Goal: Task Accomplishment & Management: Manage account settings

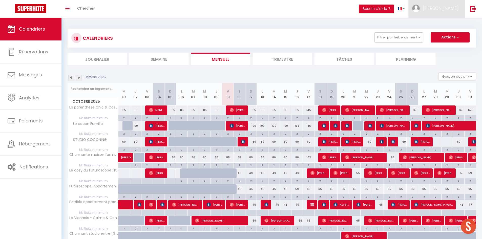
drag, startPoint x: 435, startPoint y: 14, endPoint x: 436, endPoint y: 19, distance: 5.4
click at [435, 14] on link "[PERSON_NAME]" at bounding box center [437, 9] width 56 height 18
click at [443, 26] on link "Paramètres" at bounding box center [444, 25] width 37 height 9
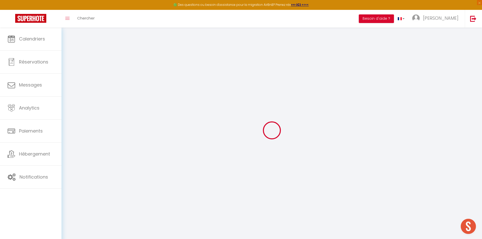
type input "37bmVY1CRnNcGSbA2un8vaqoy"
type input "oAMIcQKdrJ9BIft4DhWRKspo1"
type input "[URL][DOMAIN_NAME]"
select select "fr"
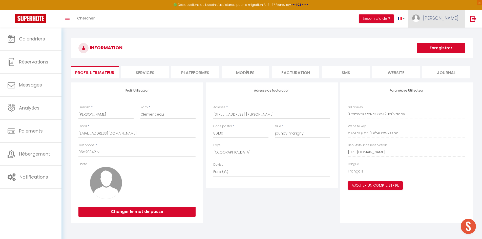
click at [446, 18] on span "[PERSON_NAME]" at bounding box center [440, 18] width 35 height 6
click at [438, 44] on link "Équipe" at bounding box center [444, 44] width 37 height 9
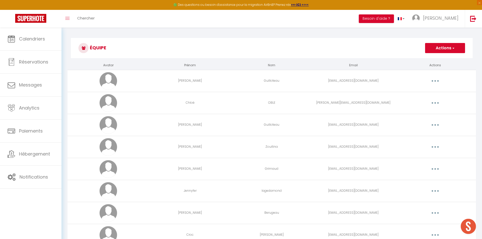
click at [439, 51] on button "Actions" at bounding box center [445, 48] width 40 height 10
click at [434, 58] on link "Ajouter un nouvel utilisateur" at bounding box center [435, 59] width 60 height 7
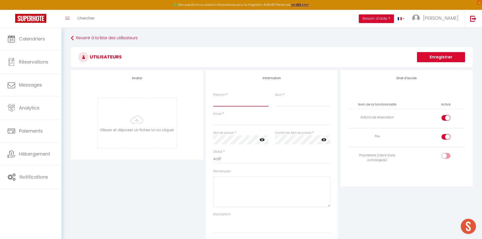
drag, startPoint x: 238, startPoint y: 103, endPoint x: 341, endPoint y: 115, distance: 104.2
click at [238, 103] on input "Prénom" at bounding box center [240, 101] width 55 height 9
type input "Bois"
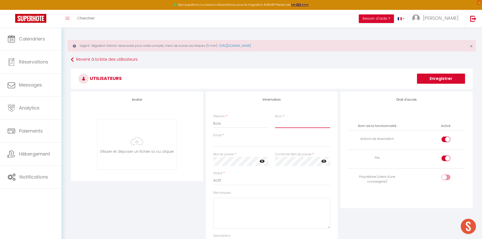
type input "L"
type input "Bois"
drag, startPoint x: 225, startPoint y: 123, endPoint x: 147, endPoint y: 124, distance: 77.7
click at [159, 123] on div "Avatar [PERSON_NAME] et déposer un fichier ici ou cliquer Ooops, something wron…" at bounding box center [272, 179] width 405 height 175
type input "Laetitia"
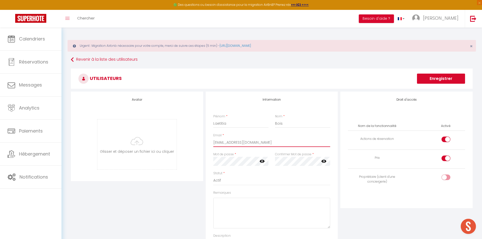
type input "[EMAIL_ADDRESS][DOMAIN_NAME]"
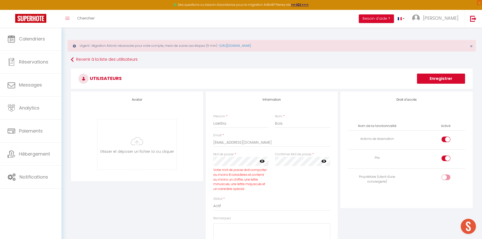
click at [263, 162] on icon at bounding box center [262, 161] width 5 height 3
click at [319, 186] on div "Statut * Actif Inactif" at bounding box center [272, 180] width 124 height 19
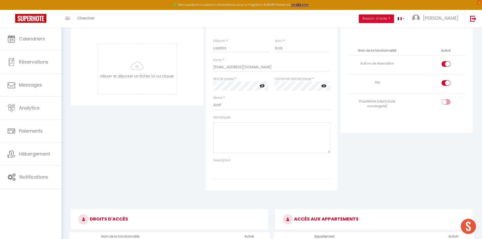
scroll to position [51, 0]
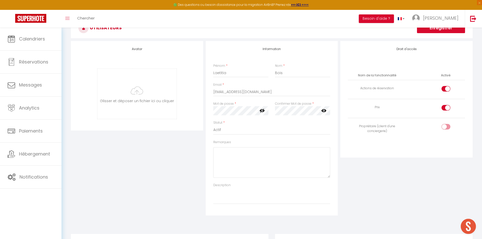
click at [448, 129] on input "checkbox" at bounding box center [450, 128] width 9 height 8
checkbox input "true"
click at [448, 87] on input "checkbox" at bounding box center [450, 90] width 9 height 8
checkbox input "false"
click at [445, 107] on div at bounding box center [446, 108] width 9 height 6
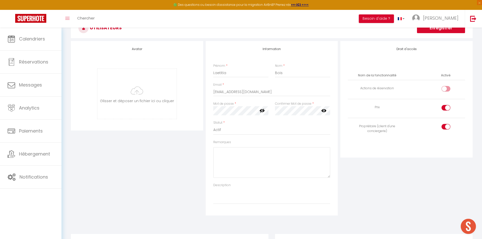
click at [446, 107] on input "checkbox" at bounding box center [450, 109] width 9 height 8
checkbox input "false"
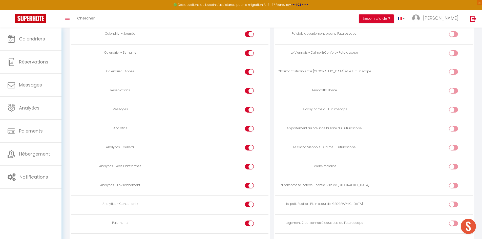
scroll to position [329, 0]
click at [248, 111] on div at bounding box center [249, 110] width 9 height 6
click at [249, 111] on input "checkbox" at bounding box center [253, 111] width 9 height 8
checkbox input "false"
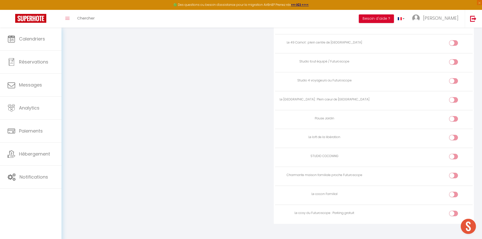
scroll to position [648, 0]
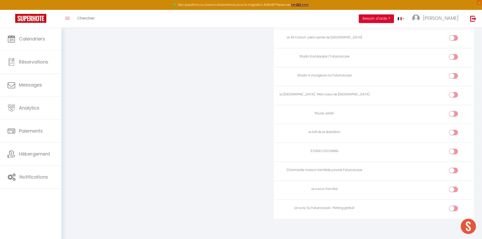
click at [455, 208] on input "checkbox" at bounding box center [458, 210] width 9 height 8
checkbox input "true"
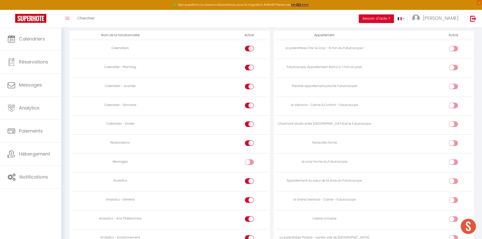
scroll to position [268, 0]
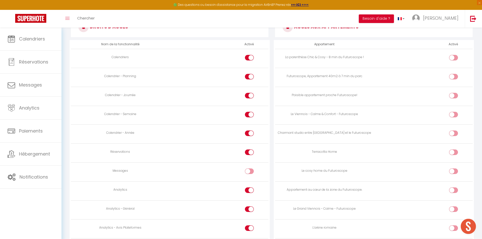
click at [247, 56] on div at bounding box center [249, 58] width 9 height 6
click at [249, 56] on input "checkbox" at bounding box center [253, 59] width 9 height 8
checkbox input "false"
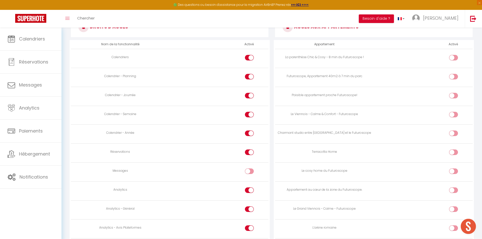
checkbox input "false"
click at [248, 58] on div at bounding box center [249, 58] width 9 height 6
click at [249, 58] on input "checkbox" at bounding box center [253, 59] width 9 height 8
checkbox input "true"
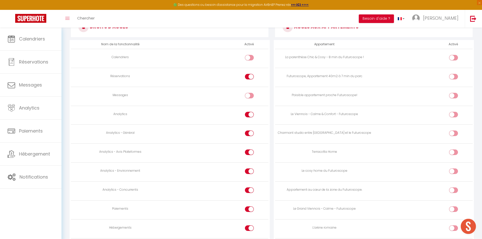
checkbox input "true"
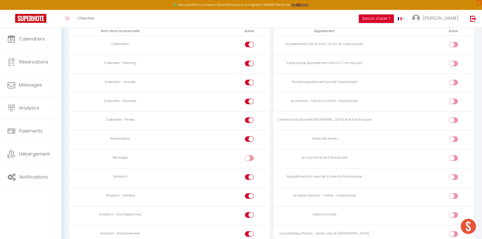
scroll to position [293, 0]
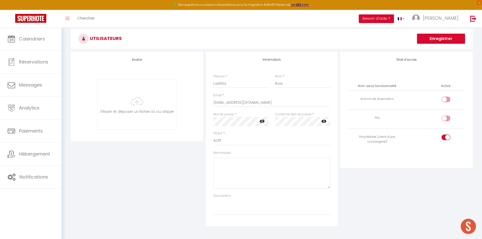
click at [435, 38] on button "Enregistrer" at bounding box center [441, 39] width 48 height 10
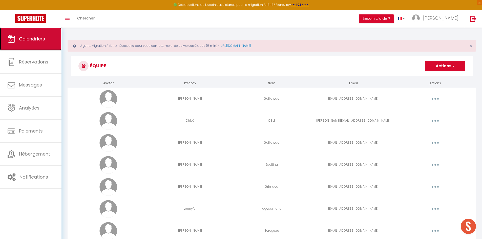
click at [38, 44] on link "Calendriers" at bounding box center [31, 39] width 62 height 23
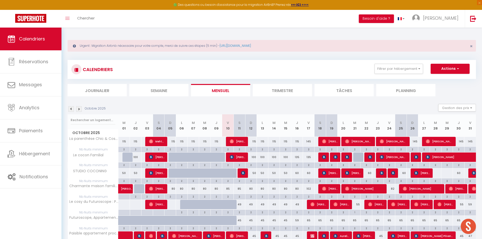
click at [397, 62] on div "CALENDRIERS Filtrer par hébergement Tous La parenthèse Chic & Cosy - 8 [PERSON_…" at bounding box center [272, 69] width 409 height 19
click at [397, 66] on button "Filtrer par hébergement" at bounding box center [399, 69] width 49 height 10
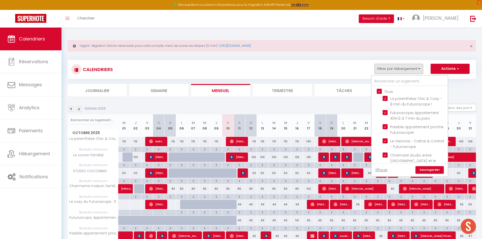
click at [392, 92] on input "Tous" at bounding box center [415, 91] width 76 height 5
checkbox input "false"
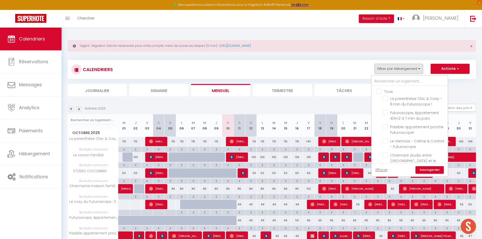
checkbox input "false"
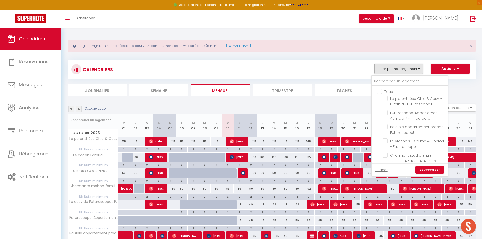
checkbox input "false"
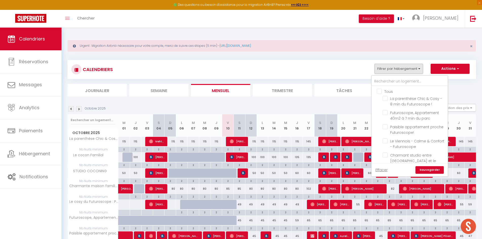
checkbox input "false"
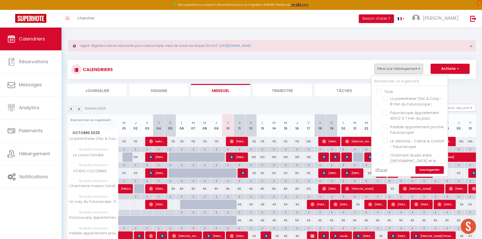
checkbox input "false"
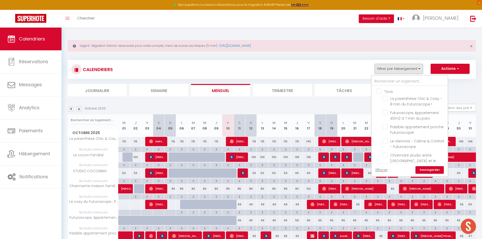
checkbox input "false"
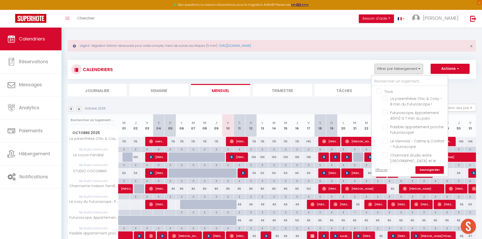
checkbox input "false"
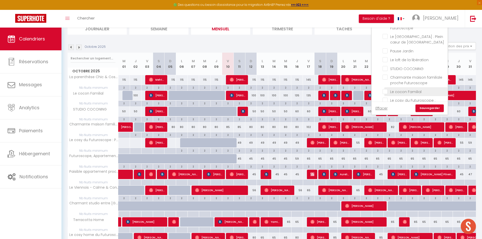
scroll to position [25, 0]
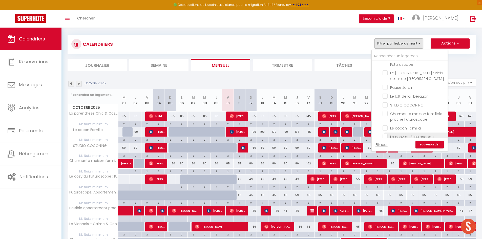
click at [400, 134] on span "Le cosy du Futuroscope : Parking gratuit" at bounding box center [412, 139] width 45 height 11
click at [400, 134] on input "Le cosy du Futuroscope : Parking gratuit" at bounding box center [414, 136] width 63 height 5
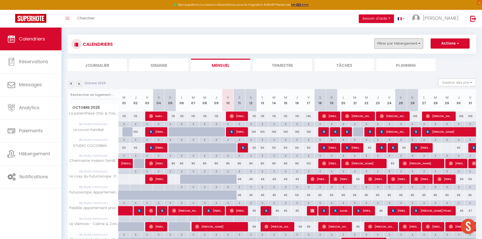
click at [402, 42] on button "Filtrer par hébergement" at bounding box center [399, 43] width 49 height 10
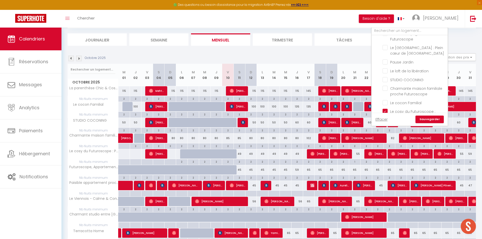
click at [434, 119] on link "Sauvegarder" at bounding box center [430, 120] width 28 height 8
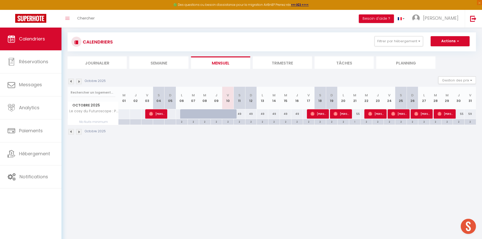
click at [80, 81] on img at bounding box center [79, 82] width 6 height 6
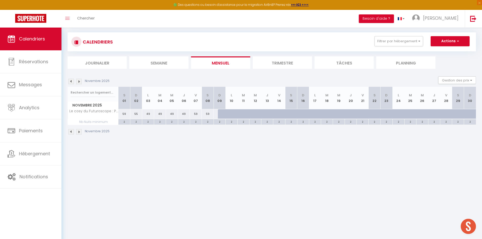
click at [80, 81] on img at bounding box center [79, 82] width 6 height 6
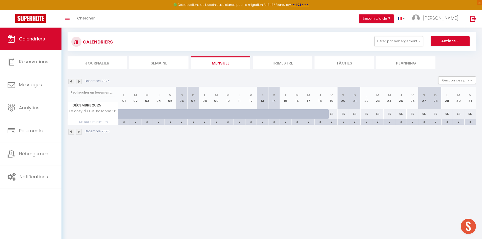
click at [78, 83] on img at bounding box center [79, 82] width 6 height 6
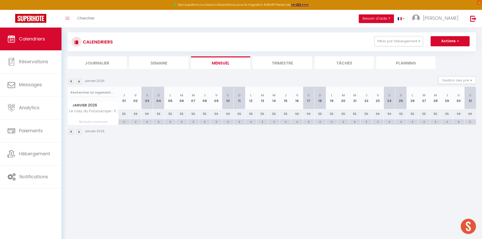
click at [78, 83] on img at bounding box center [79, 82] width 6 height 6
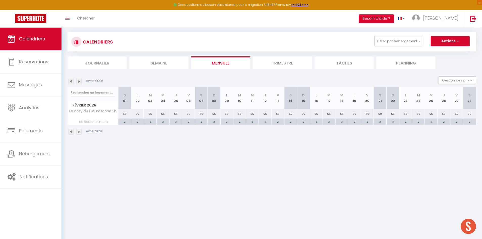
click at [78, 83] on img at bounding box center [79, 82] width 6 height 6
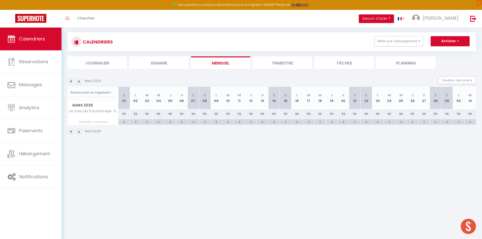
click at [78, 83] on img at bounding box center [79, 82] width 6 height 6
select select
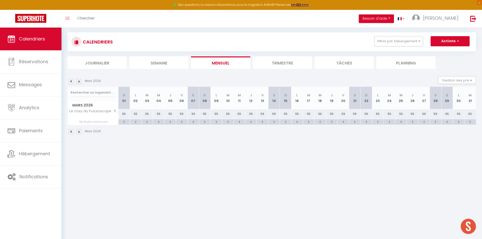
select select
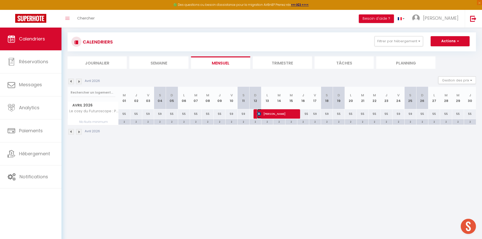
click at [277, 114] on span "[PERSON_NAME]" at bounding box center [277, 114] width 40 height 10
select select "OK"
select select "KO"
select select "0"
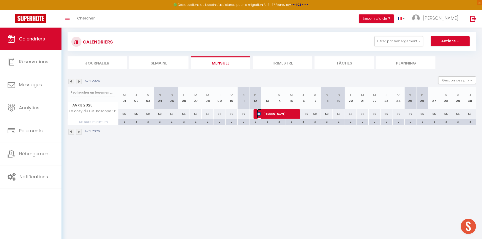
select select "1"
select select
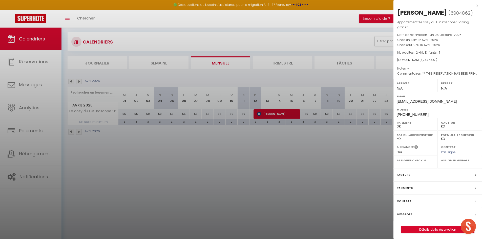
click at [478, 5] on div "x" at bounding box center [436, 6] width 85 height 6
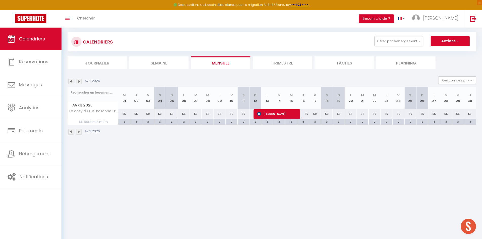
click at [124, 116] on div "55" at bounding box center [124, 113] width 12 height 9
type input "55"
type input "Mer 01 Avril 2026"
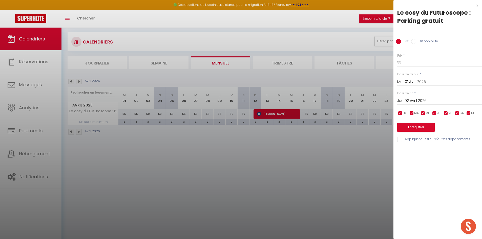
click at [447, 103] on input "Jeu 02 Avril 2026" at bounding box center [439, 101] width 85 height 7
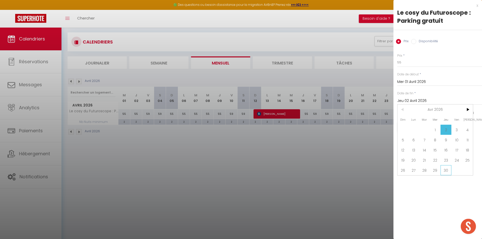
click at [445, 170] on span "30" at bounding box center [446, 170] width 11 height 10
type input "Jeu 30 Avril 2026"
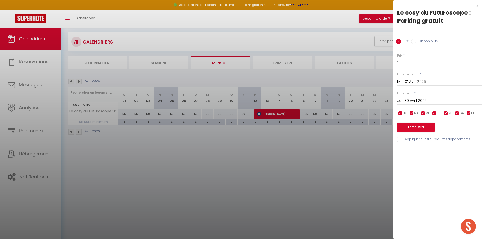
drag, startPoint x: 407, startPoint y: 63, endPoint x: 377, endPoint y: 67, distance: 29.8
click at [377, 67] on body "🟢 Des questions ou besoin d'assistance pour la migration AirBnB? Prenez rdv >>>…" at bounding box center [241, 119] width 482 height 239
type input "4"
type input "70"
click at [410, 130] on button "Enregistrer" at bounding box center [415, 127] width 37 height 9
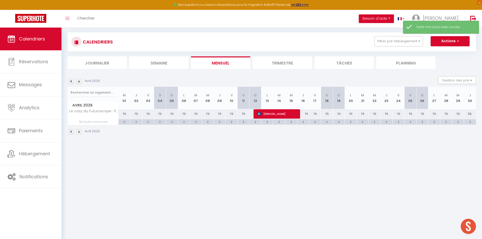
click at [72, 83] on img at bounding box center [71, 82] width 6 height 6
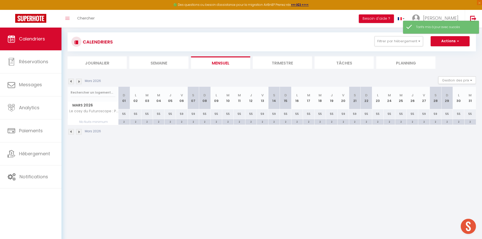
click at [72, 83] on img at bounding box center [71, 82] width 6 height 6
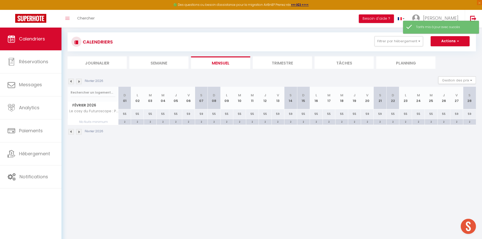
click at [72, 83] on img at bounding box center [71, 82] width 6 height 6
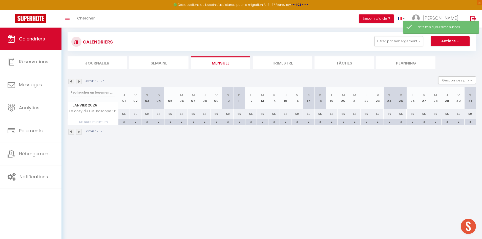
click at [72, 83] on img at bounding box center [71, 82] width 6 height 6
